Goal: Task Accomplishment & Management: Use online tool/utility

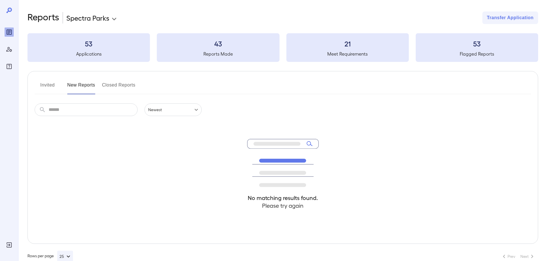
drag, startPoint x: 48, startPoint y: 86, endPoint x: 58, endPoint y: 84, distance: 10.8
click at [47, 84] on button "Invited" at bounding box center [48, 87] width 26 height 14
click at [76, 84] on button "New Reports" at bounding box center [81, 87] width 28 height 14
click at [10, 242] on icon "Log Out" at bounding box center [9, 244] width 7 height 7
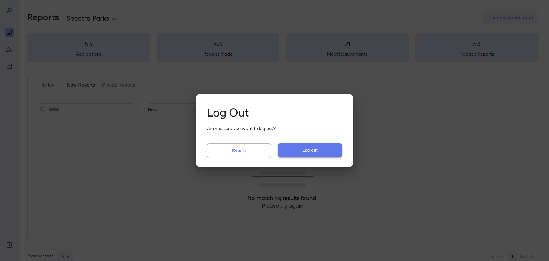
click at [323, 152] on button "Log out" at bounding box center [310, 150] width 64 height 14
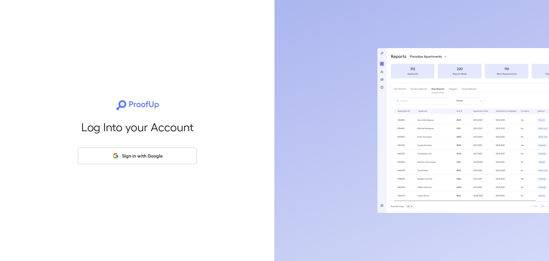
click at [156, 157] on button "Sign in with Google" at bounding box center [137, 155] width 119 height 17
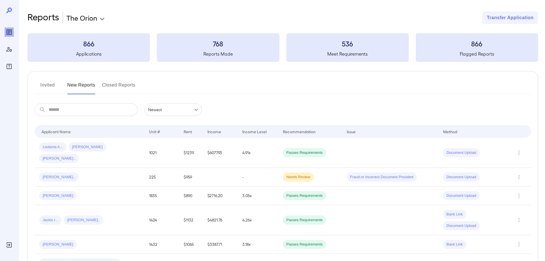
click at [76, 13] on body "**********" at bounding box center [272, 130] width 545 height 261
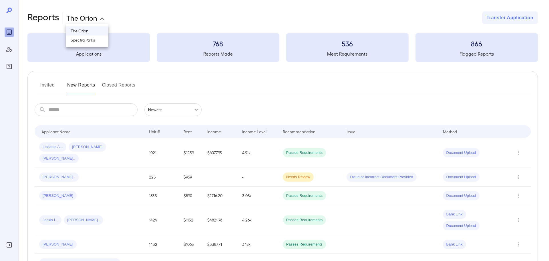
click at [91, 41] on li "Spectra Parks" at bounding box center [87, 39] width 42 height 9
type input "**********"
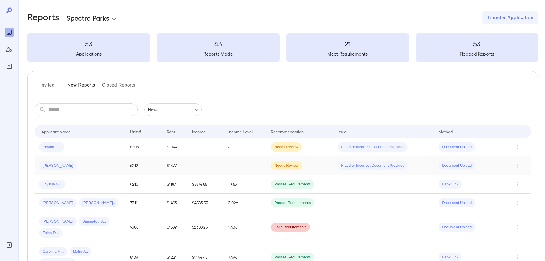
click at [430, 162] on td "Fraud or Incorrect Document Provided" at bounding box center [383, 165] width 101 height 19
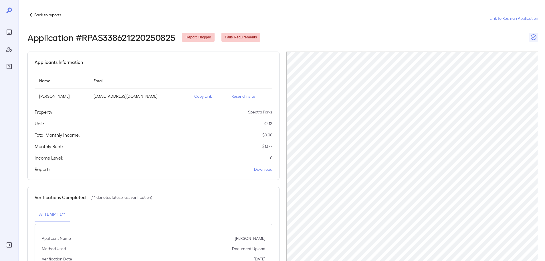
click at [200, 98] on p "Copy Link" at bounding box center [208, 96] width 28 height 6
click at [7, 31] on icon "Reports" at bounding box center [9, 31] width 5 height 5
